Goal: Find specific page/section: Find specific page/section

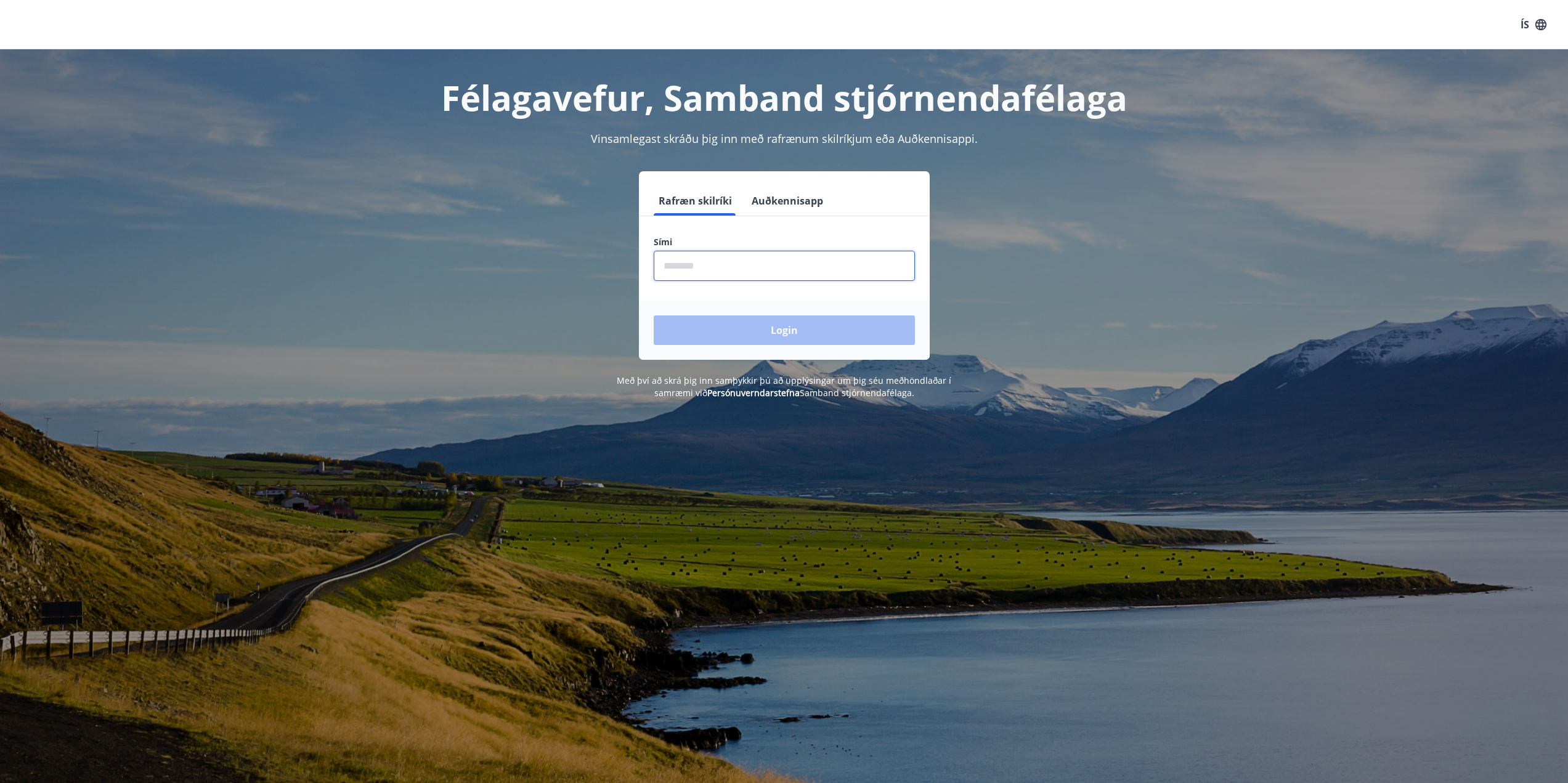
click at [787, 265] on input "phone" at bounding box center [784, 265] width 261 height 30
click at [738, 279] on input "phone" at bounding box center [784, 265] width 261 height 30
type input "********"
click at [654, 315] on button "Login" at bounding box center [784, 330] width 261 height 30
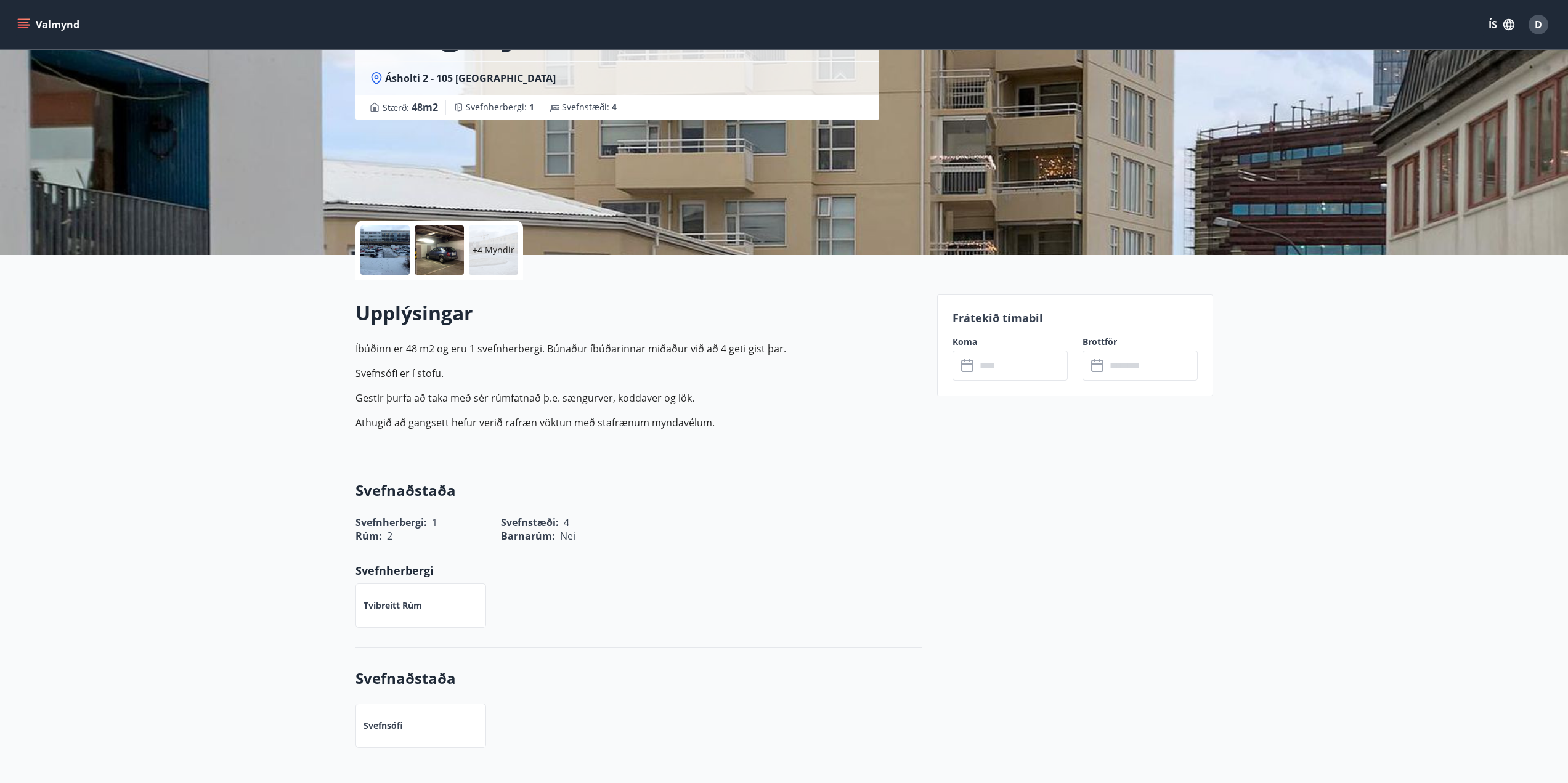
scroll to position [123, 0]
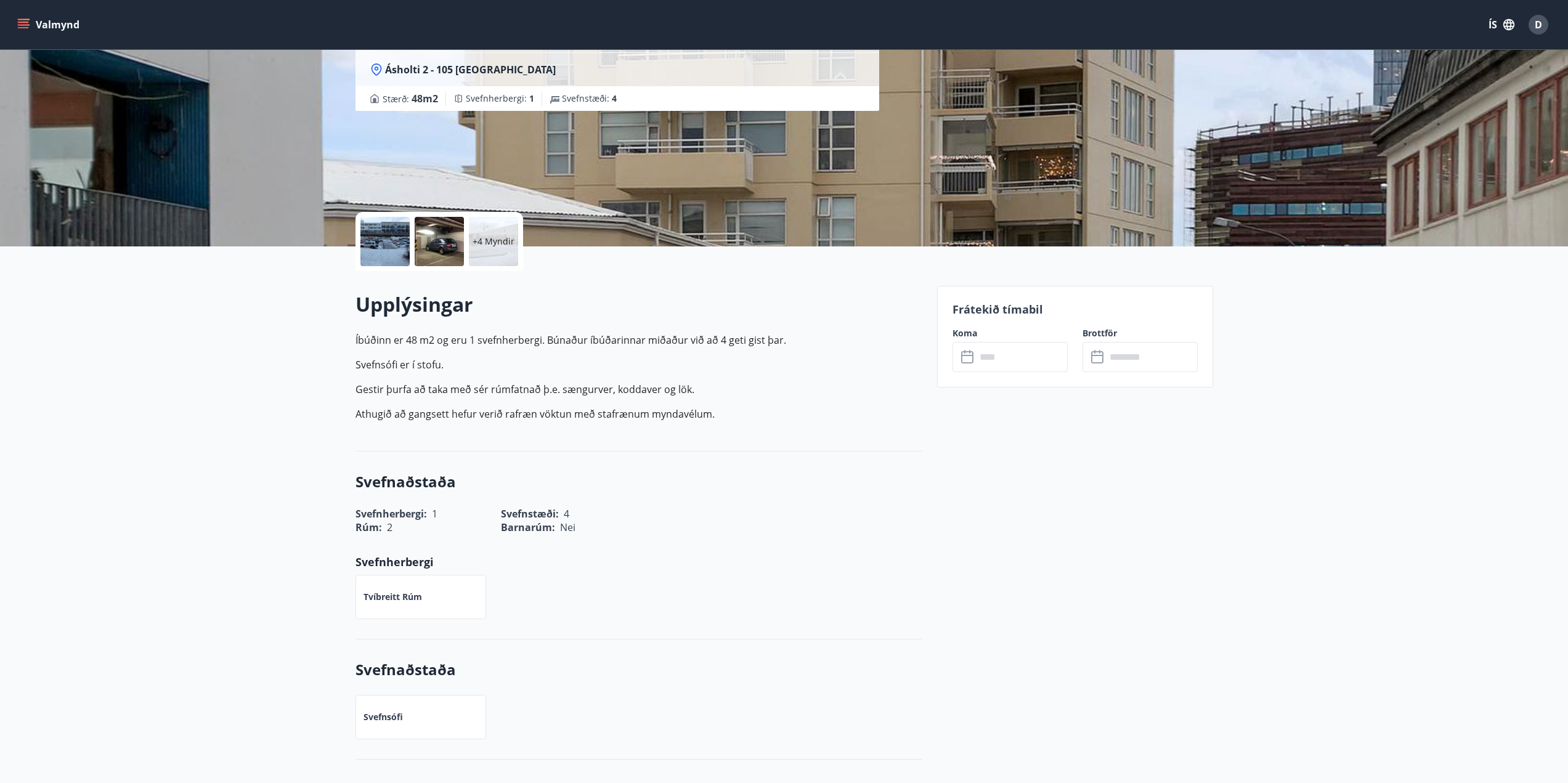
click at [390, 224] on div at bounding box center [385, 242] width 49 height 49
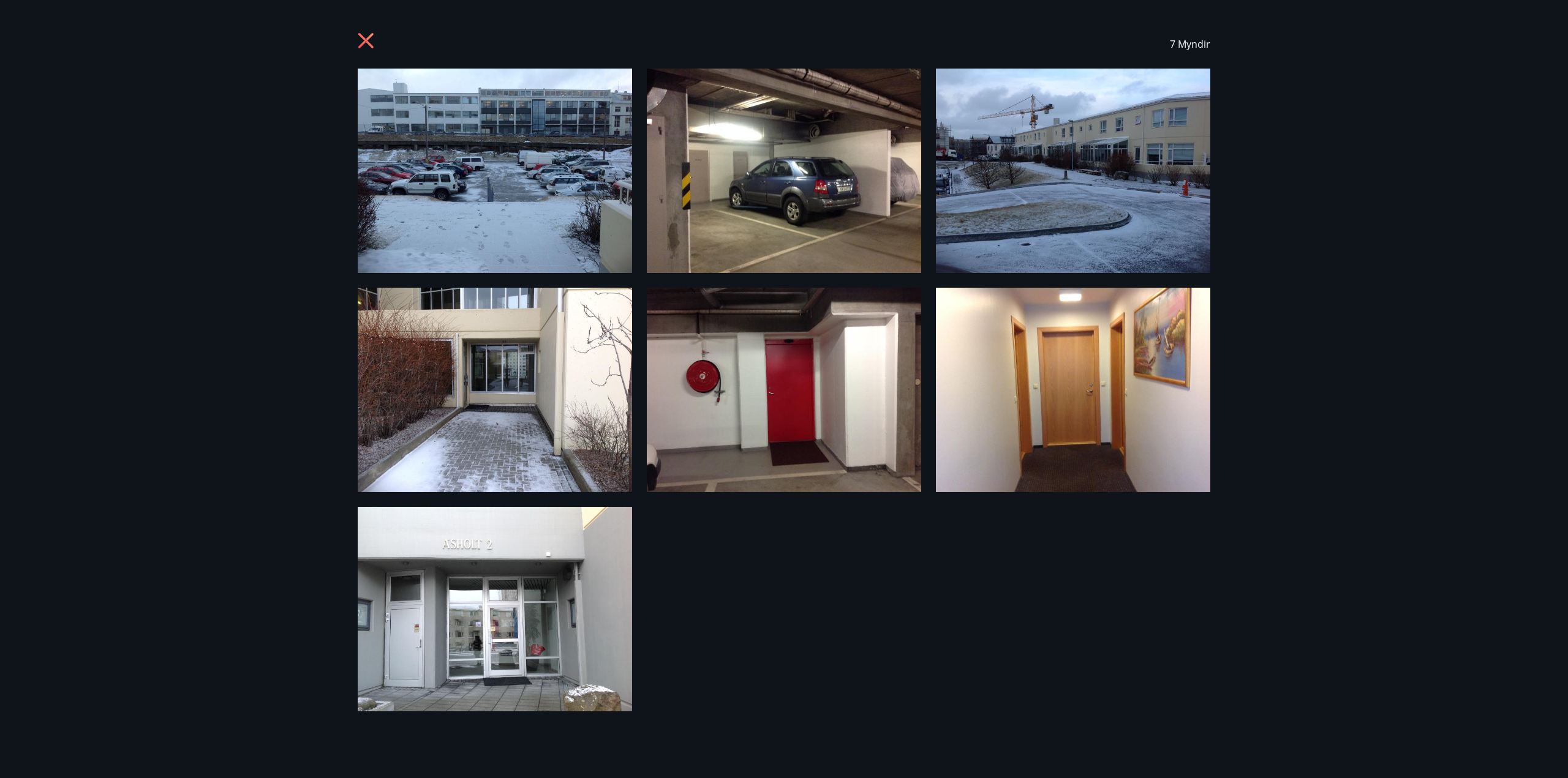
click at [1251, 667] on div "7 Myndir" at bounding box center [784, 389] width 1568 height 778
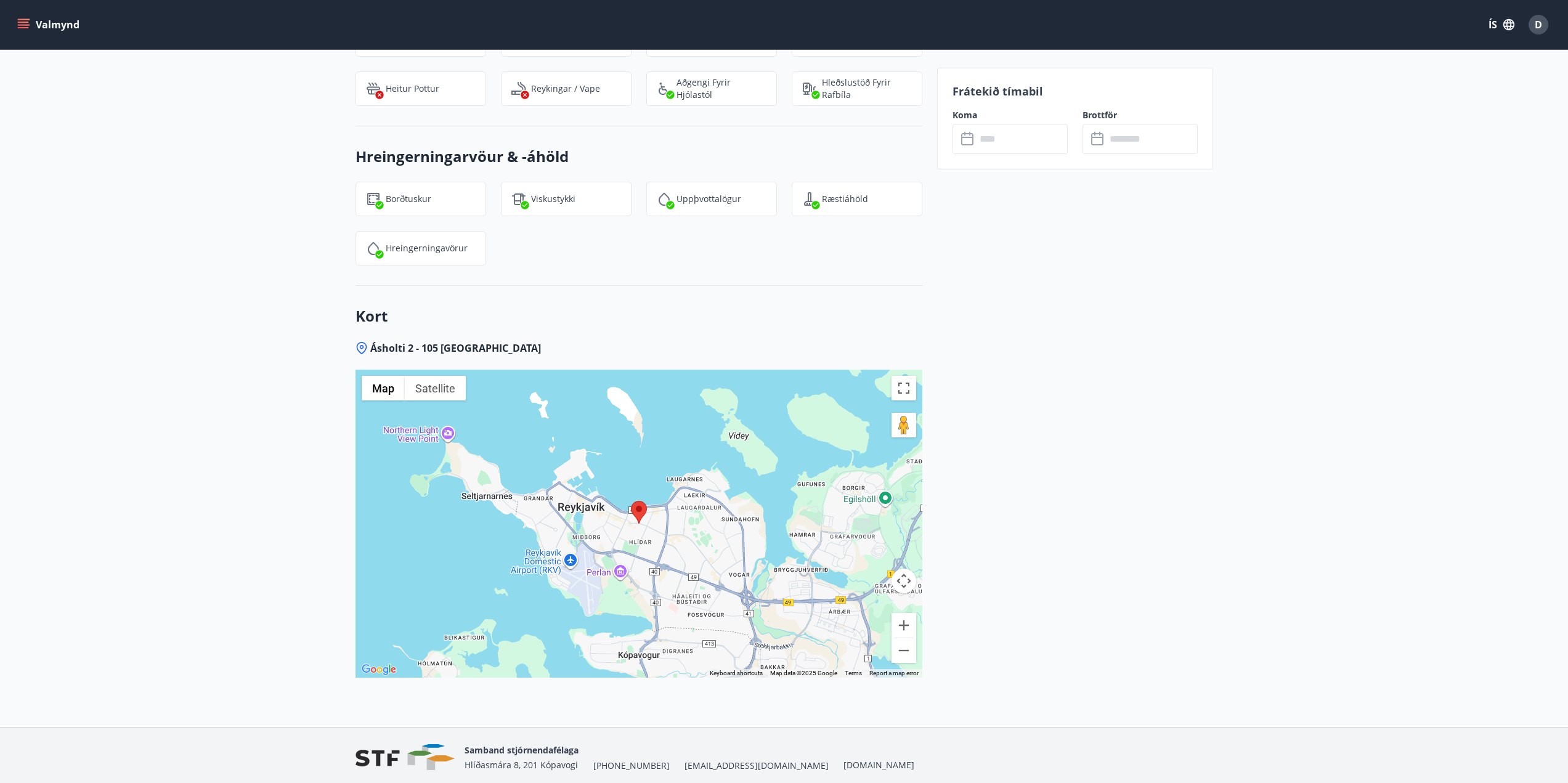
scroll to position [1268, 0]
